Goal: Transaction & Acquisition: Book appointment/travel/reservation

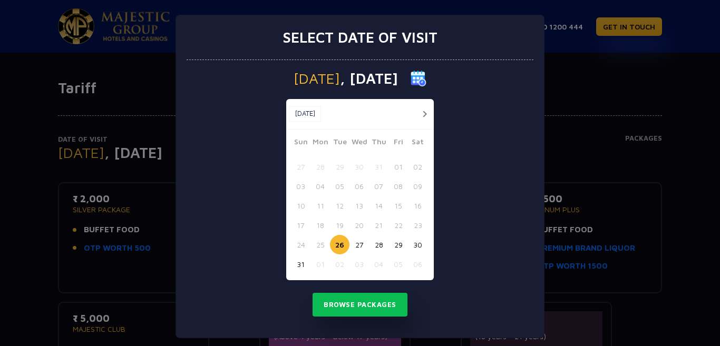
click at [421, 115] on button "button" at bounding box center [424, 114] width 13 height 13
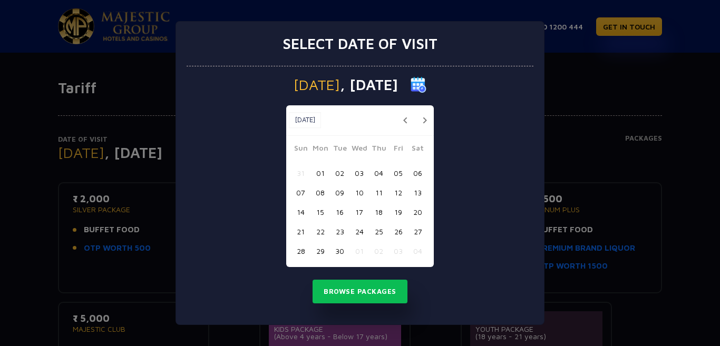
click at [299, 194] on button "07" at bounding box center [301, 193] width 20 height 20
click at [317, 194] on button "08" at bounding box center [321, 193] width 20 height 20
click at [340, 294] on button "Browse Packages" at bounding box center [360, 292] width 95 height 24
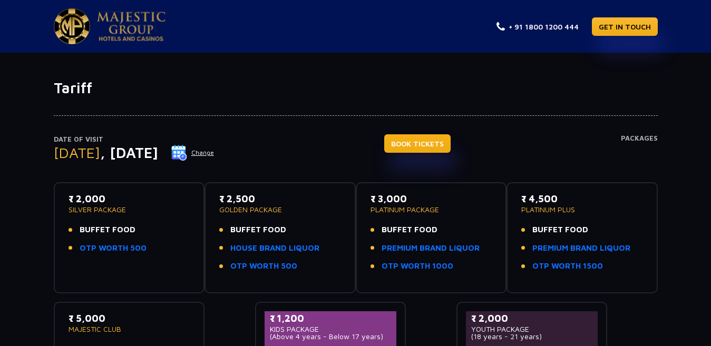
click at [451, 146] on link "BOOK TICKETS" at bounding box center [417, 143] width 66 height 18
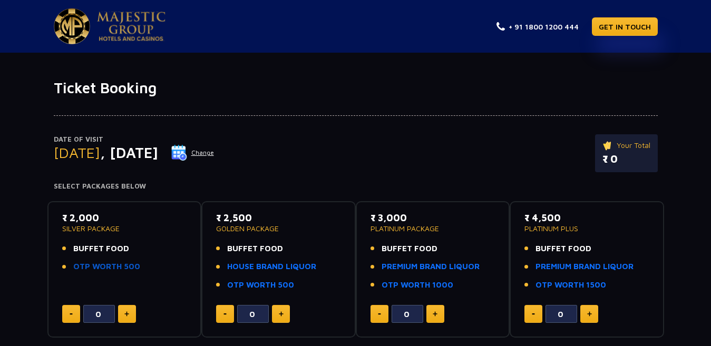
click at [104, 267] on link "OTP WORTH 500" at bounding box center [106, 267] width 67 height 12
click at [242, 231] on p "GOLDEN PACKAGE" at bounding box center [278, 228] width 125 height 7
click at [280, 315] on img at bounding box center [281, 314] width 5 height 5
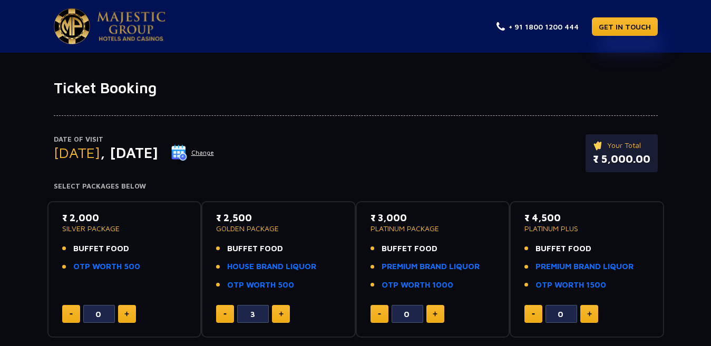
click at [280, 315] on img at bounding box center [281, 314] width 5 height 5
click at [285, 313] on button at bounding box center [281, 314] width 18 height 18
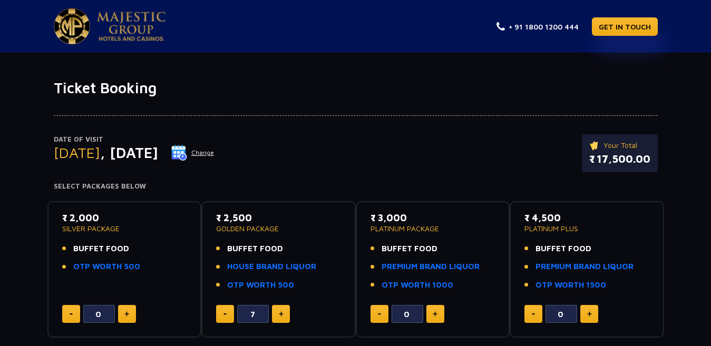
type input "8"
